Goal: Task Accomplishment & Management: Manage account settings

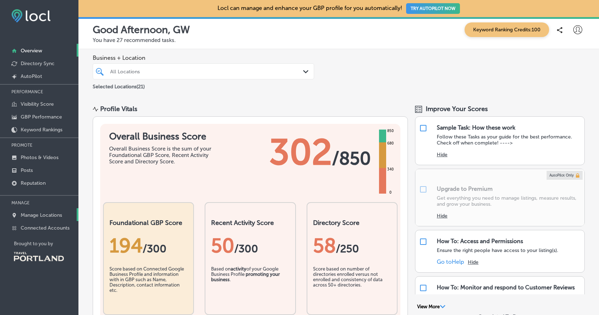
click at [44, 213] on p "Manage Locations" at bounding box center [41, 215] width 41 height 6
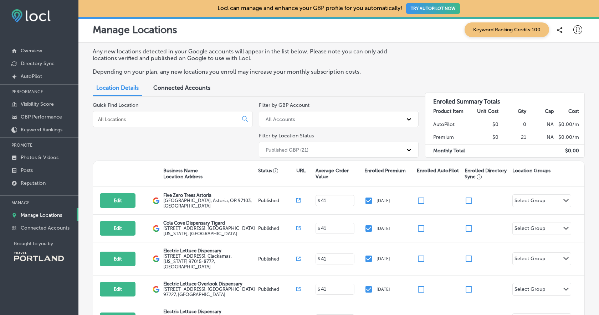
click at [410, 152] on icon at bounding box center [408, 149] width 7 height 7
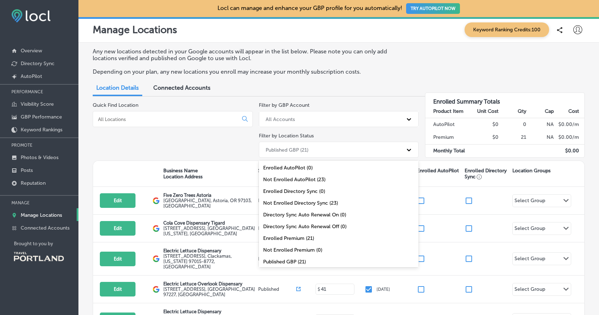
click at [422, 72] on div "Any new locations detected in your Google accounts will appear in the list belo…" at bounding box center [339, 64] width 492 height 33
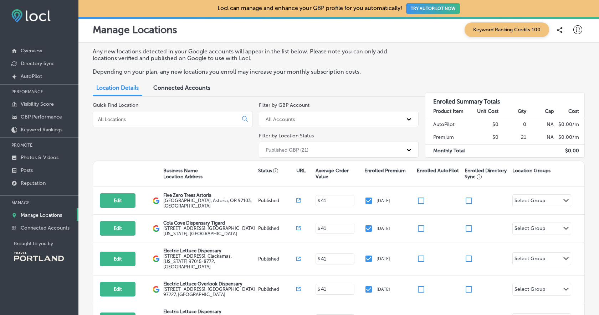
click at [576, 30] on icon at bounding box center [577, 29] width 9 height 9
click at [572, 93] on p "Log Out" at bounding box center [561, 92] width 21 height 9
